Goal: Navigation & Orientation: Find specific page/section

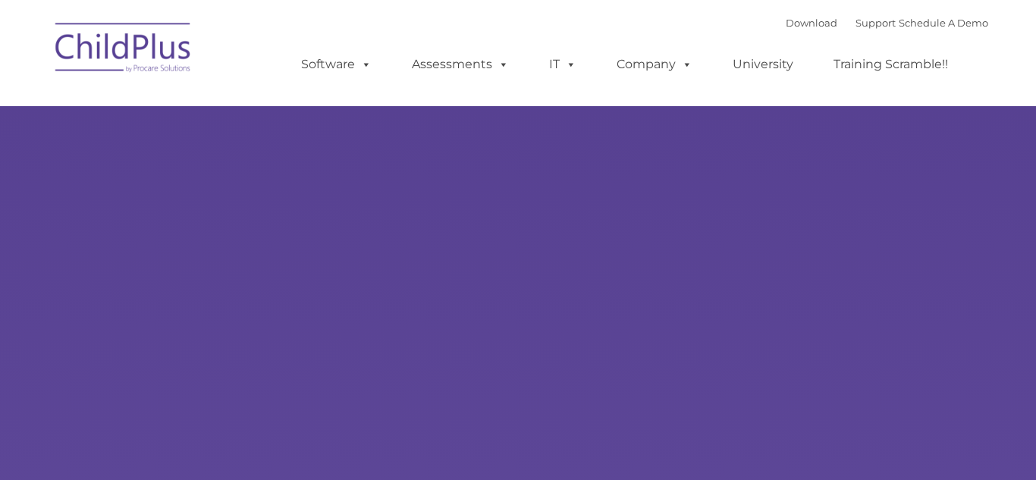
type input ""
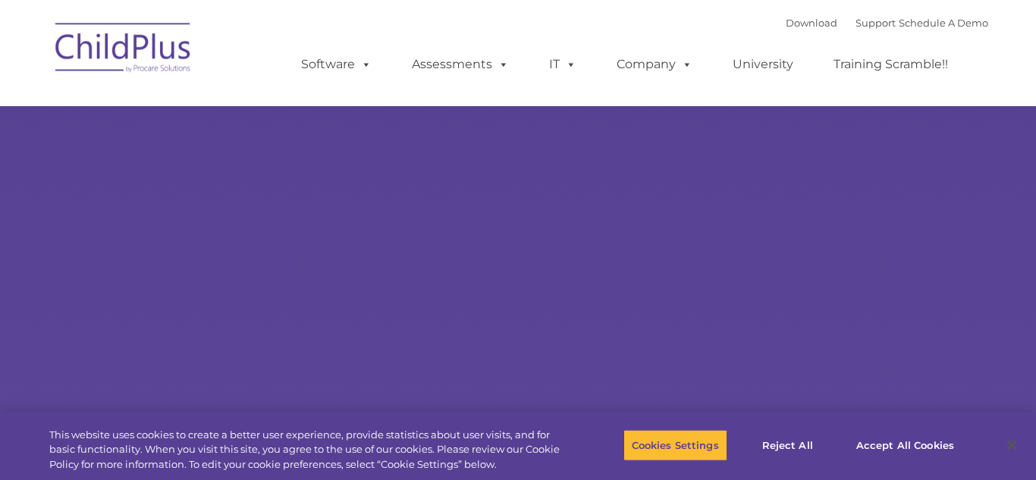
select select "MEDIUM"
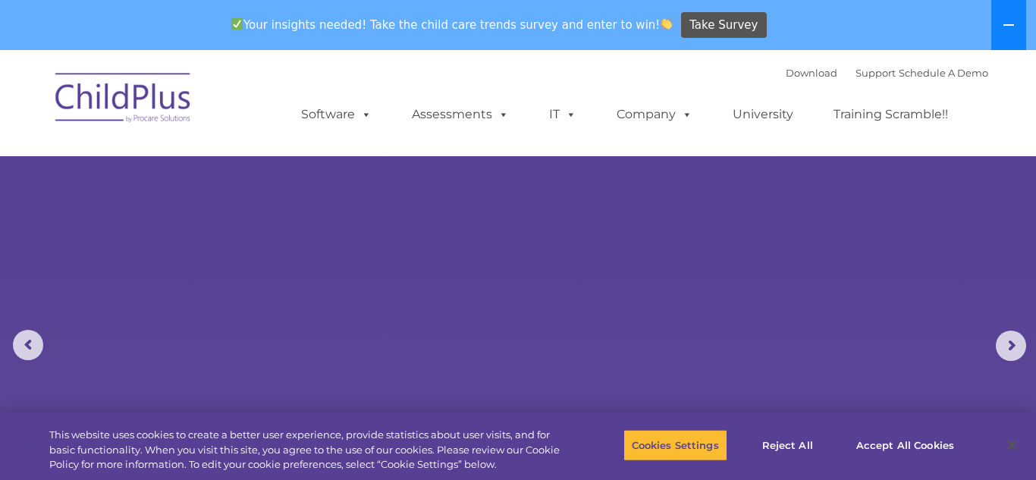
click at [1005, 34] on button at bounding box center [1008, 25] width 35 height 50
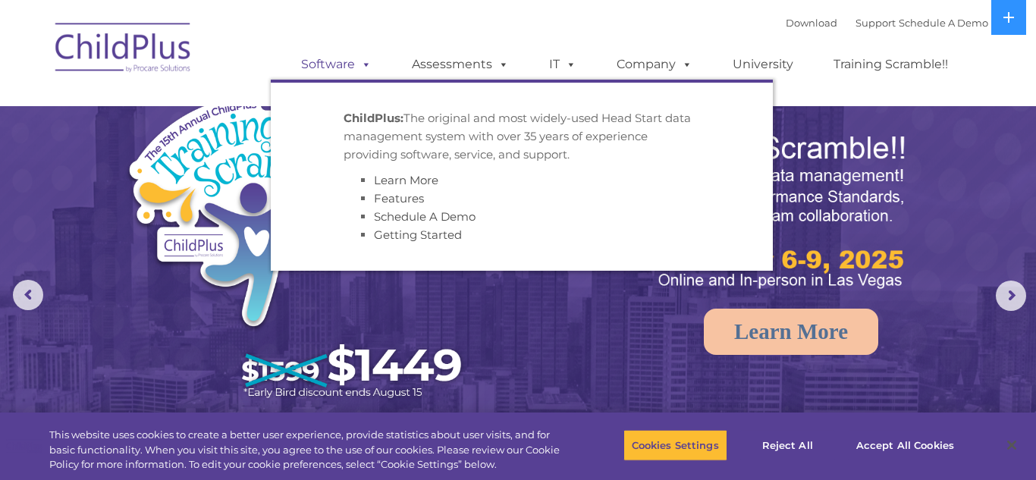
click at [355, 65] on span at bounding box center [363, 64] width 17 height 14
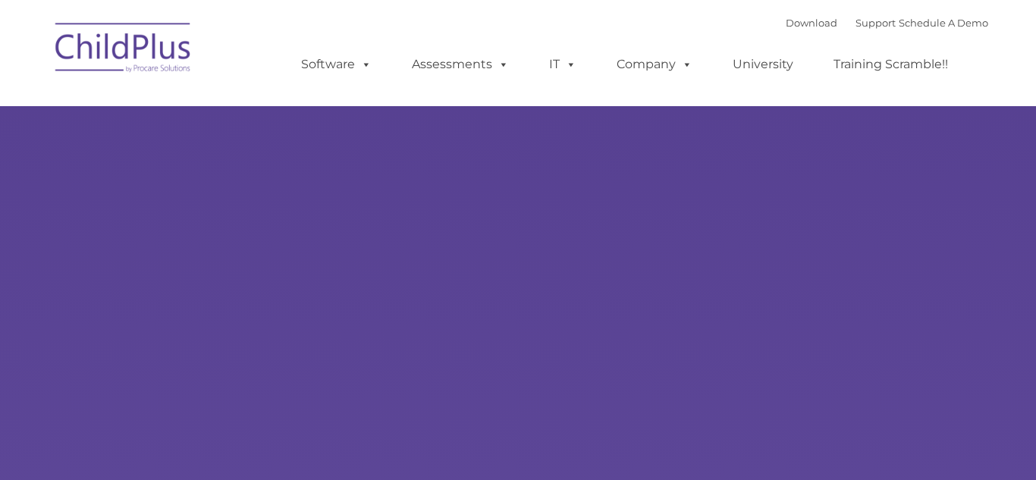
type input ""
click at [890, 71] on link "Training Scramble!!" at bounding box center [890, 64] width 145 height 30
